Goal: Task Accomplishment & Management: Complete application form

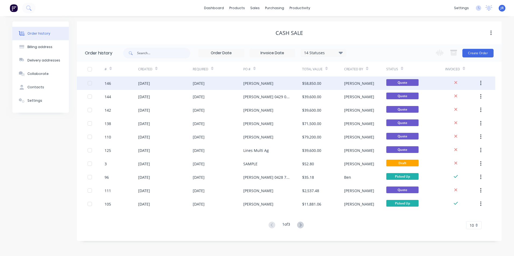
click at [274, 83] on div "[PERSON_NAME]" at bounding box center [272, 83] width 59 height 13
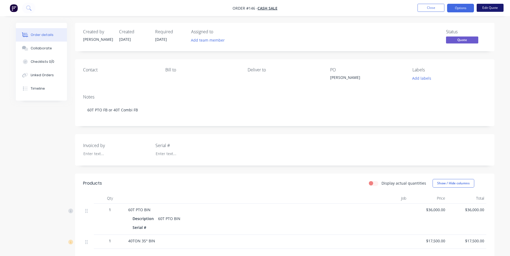
click at [489, 9] on button "Edit Quote" at bounding box center [489, 8] width 27 height 8
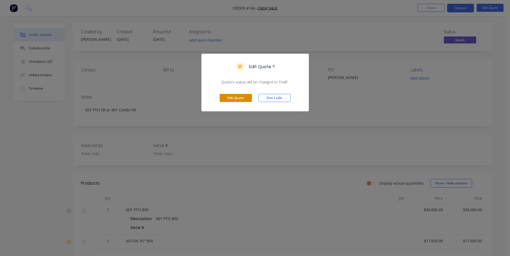
click at [241, 96] on button "Edit Quote" at bounding box center [235, 98] width 32 height 8
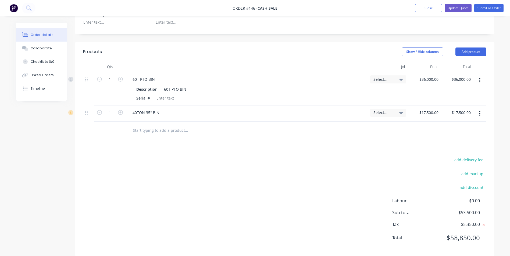
scroll to position [134, 0]
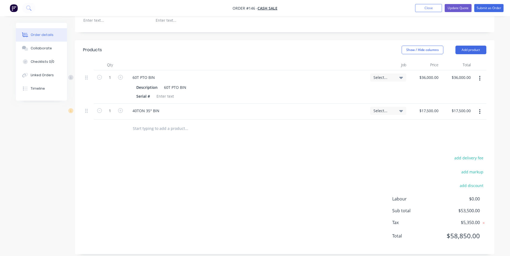
click at [481, 112] on button "button" at bounding box center [479, 112] width 13 height 10
click at [451, 157] on div "Delete" at bounding box center [460, 158] width 41 height 8
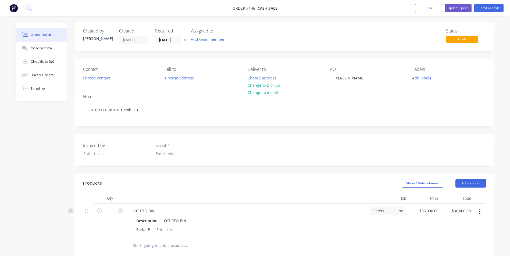
scroll to position [0, 0]
drag, startPoint x: 354, startPoint y: 78, endPoint x: 334, endPoint y: 80, distance: 19.9
click at [334, 80] on div "[PERSON_NAME]" at bounding box center [349, 79] width 39 height 8
click at [456, 8] on button "Update Quote" at bounding box center [457, 8] width 27 height 8
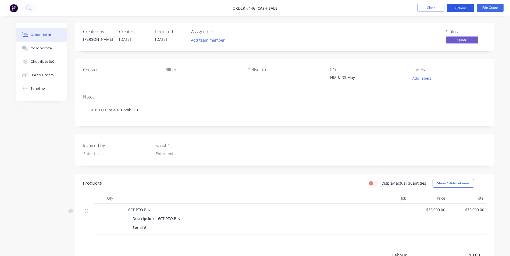
click at [463, 9] on button "Options" at bounding box center [460, 8] width 27 height 9
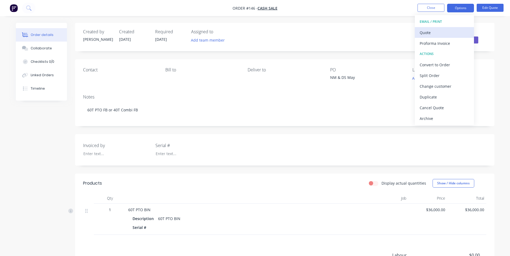
click at [434, 33] on div "Quote" at bounding box center [443, 33] width 49 height 8
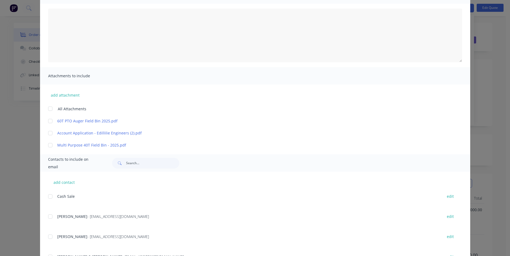
scroll to position [54, 0]
click at [49, 121] on div at bounding box center [50, 120] width 11 height 11
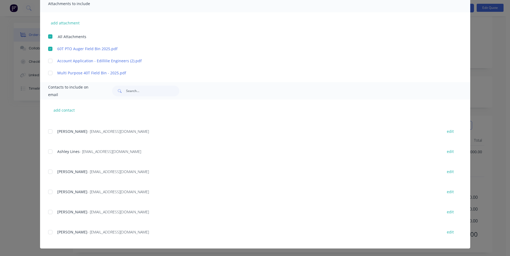
scroll to position [63, 0]
click at [49, 232] on div at bounding box center [50, 232] width 11 height 11
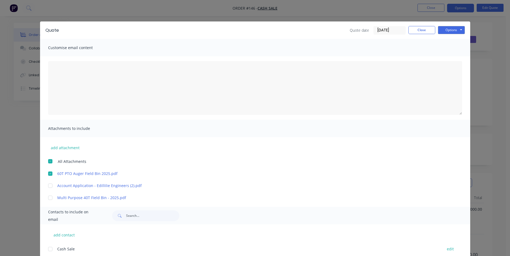
scroll to position [0, 0]
click at [441, 30] on button "Options" at bounding box center [451, 30] width 27 height 8
click at [450, 57] on button "Email" at bounding box center [455, 57] width 34 height 9
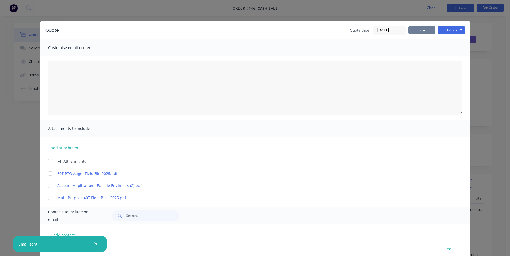
click at [425, 31] on button "Close" at bounding box center [421, 30] width 27 height 8
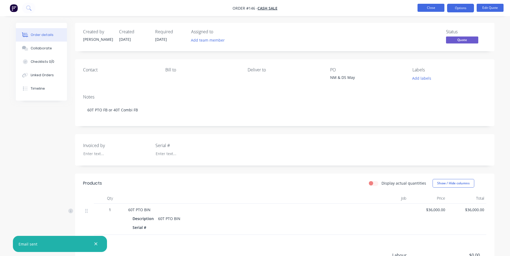
click at [430, 8] on button "Close" at bounding box center [430, 8] width 27 height 8
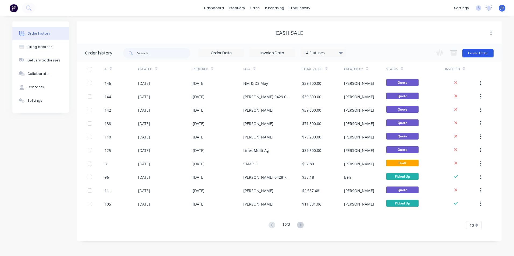
click at [473, 53] on button "Create Order" at bounding box center [477, 53] width 31 height 9
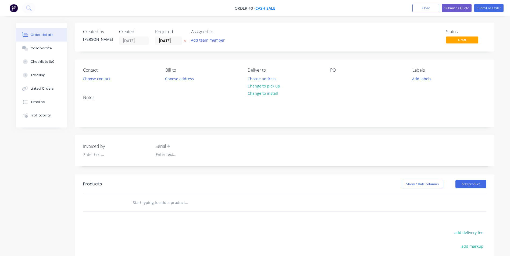
click at [271, 8] on span "Cash Sale" at bounding box center [265, 8] width 20 height 5
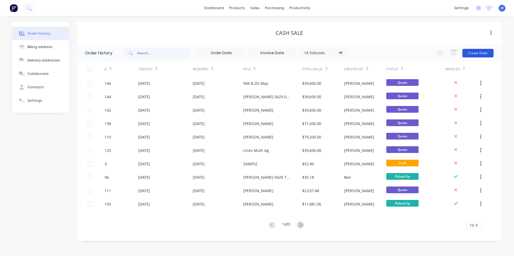
click at [473, 53] on button "Create Order" at bounding box center [477, 53] width 31 height 9
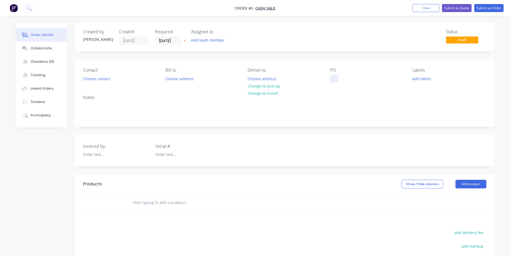
click at [330, 78] on div at bounding box center [334, 79] width 9 height 8
click at [475, 186] on div "Order details Collaborate Checklists 0/0 Tracking Linked Orders Timeline Profit…" at bounding box center [254, 180] width 489 height 314
click at [479, 185] on button "Add product" at bounding box center [470, 184] width 31 height 9
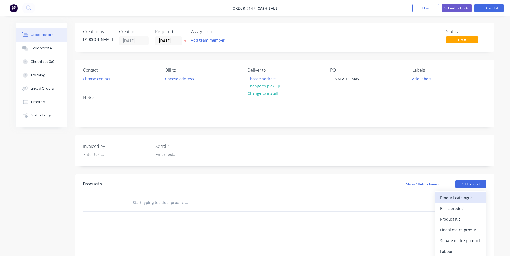
click at [451, 200] on div "Product catalogue" at bounding box center [460, 198] width 41 height 8
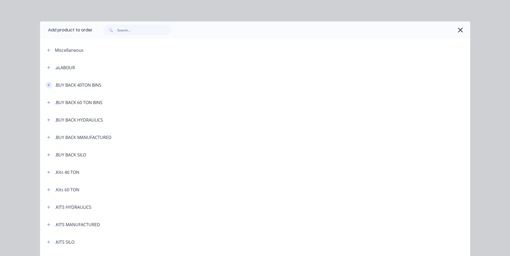
click at [47, 85] on icon "button" at bounding box center [48, 85] width 3 height 4
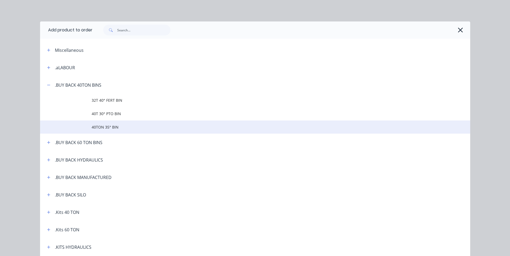
click at [104, 126] on span "40TON 35° BIN" at bounding box center [243, 127] width 302 height 6
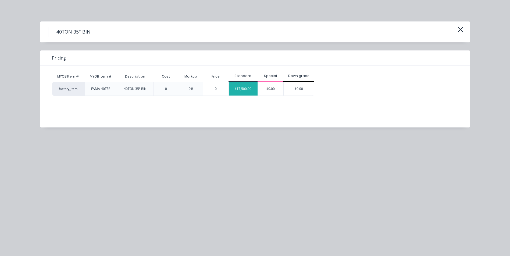
click at [238, 91] on div "$17,500.00" at bounding box center [243, 88] width 29 height 13
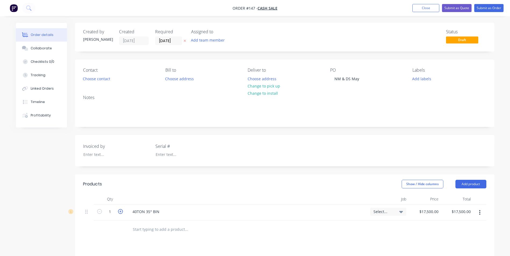
click at [119, 212] on icon "button" at bounding box center [120, 211] width 5 height 5
type input "2"
type input "$35,000.00"
click at [465, 8] on button "Submit as Quote" at bounding box center [457, 8] width 30 height 8
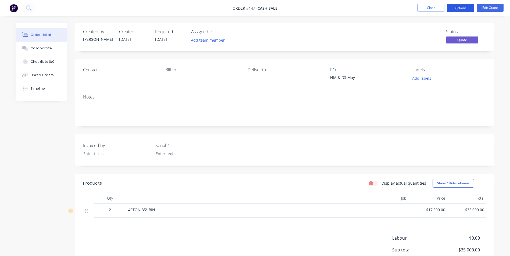
click at [466, 10] on button "Options" at bounding box center [460, 8] width 27 height 9
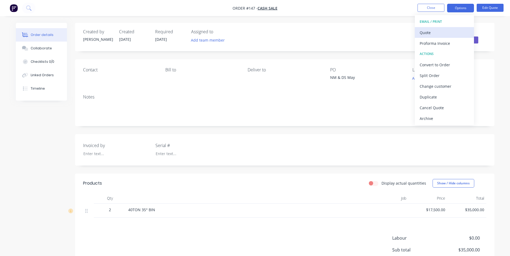
click at [439, 33] on div "Quote" at bounding box center [443, 33] width 49 height 8
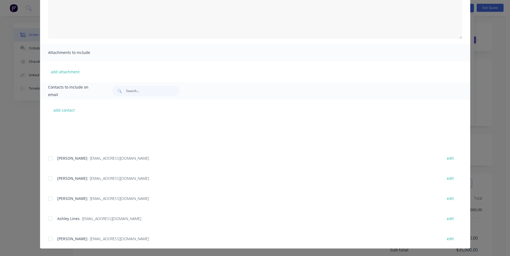
scroll to position [376, 0]
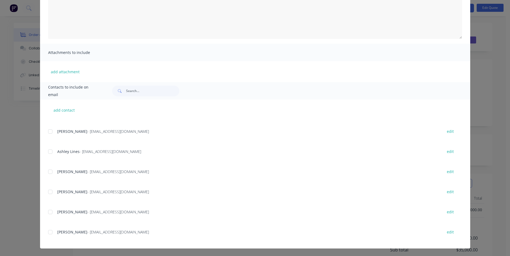
click at [49, 232] on div at bounding box center [50, 232] width 11 height 11
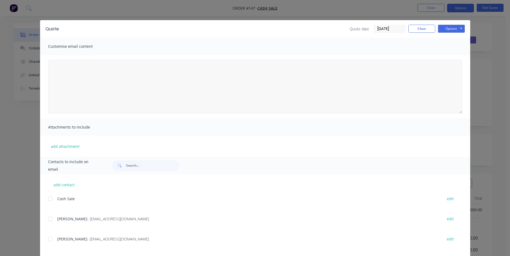
scroll to position [0, 0]
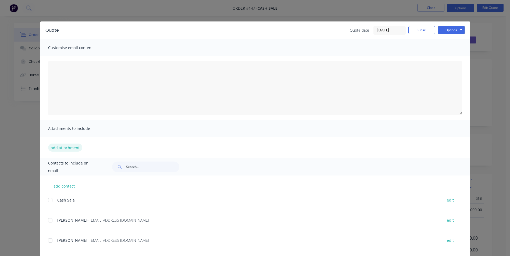
click at [66, 146] on button "add attachment" at bounding box center [65, 148] width 34 height 8
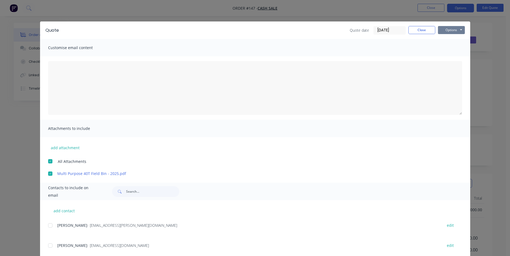
click at [441, 30] on button "Options" at bounding box center [451, 30] width 27 height 8
click at [455, 56] on button "Email" at bounding box center [455, 57] width 34 height 9
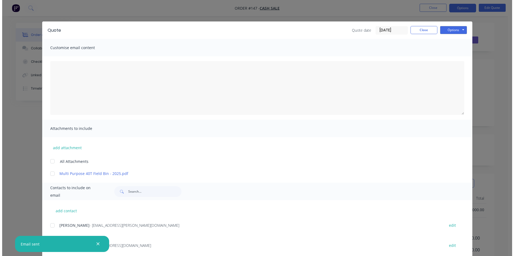
scroll to position [161, 0]
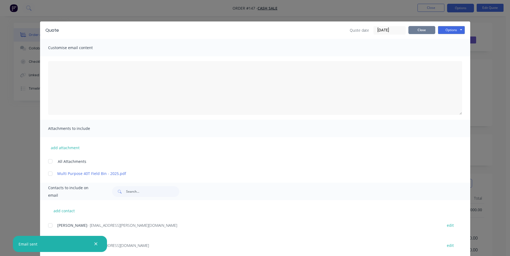
click at [419, 30] on button "Close" at bounding box center [421, 30] width 27 height 8
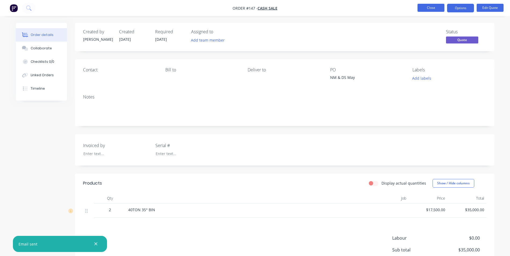
click at [427, 6] on button "Close" at bounding box center [430, 8] width 27 height 8
